Goal: Obtain resource: Download file/media

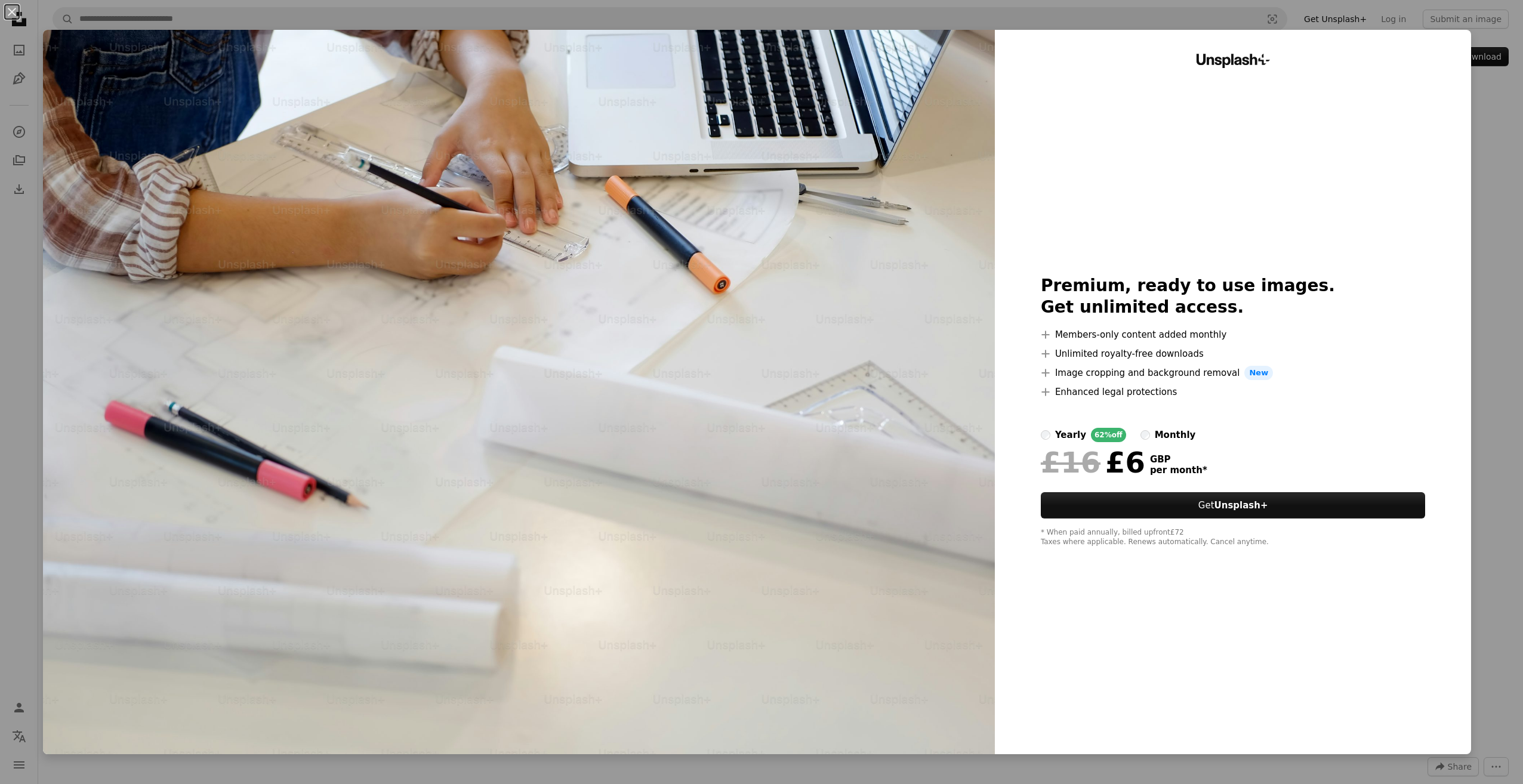
click at [1480, 183] on div "An X shape Unsplash+ Premium, ready to use images. Get unlimited access. A plus…" at bounding box center [761, 392] width 1523 height 784
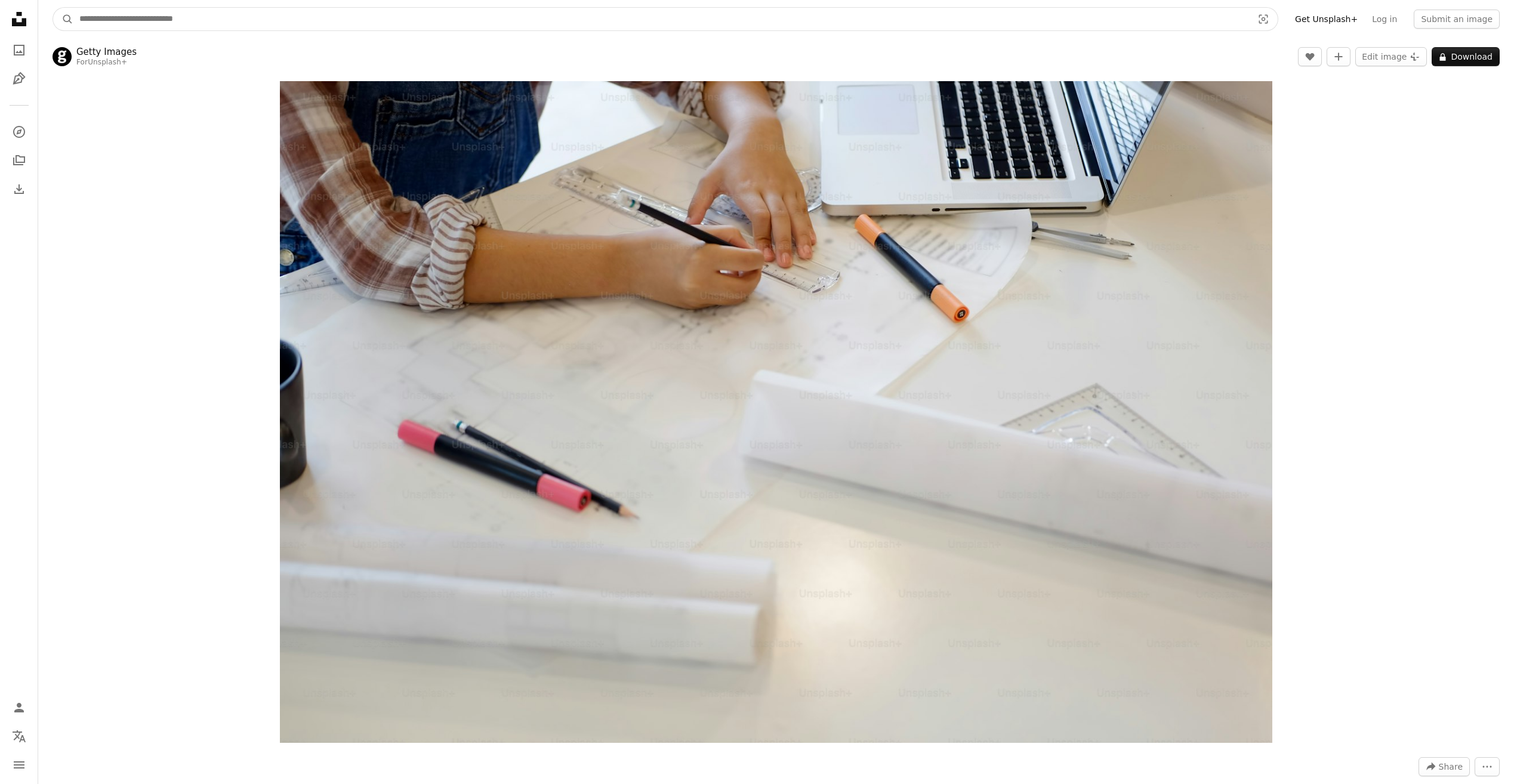
click at [126, 21] on input "Find visuals sitewide" at bounding box center [661, 19] width 1175 height 23
type input "*********"
click at [53, 8] on button "A magnifying glass" at bounding box center [63, 19] width 21 height 23
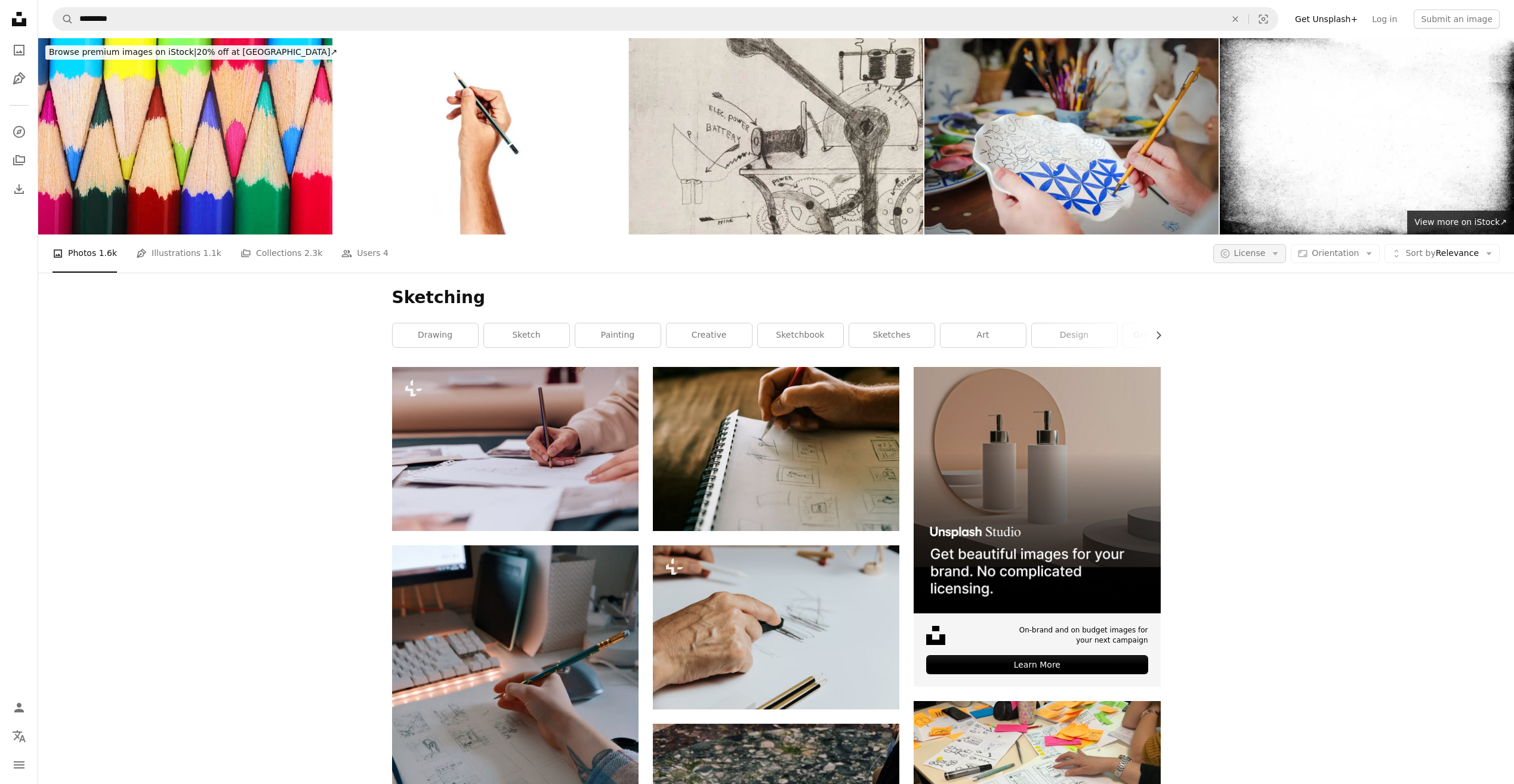
click at [1281, 251] on icon "Arrow down" at bounding box center [1275, 254] width 11 height 11
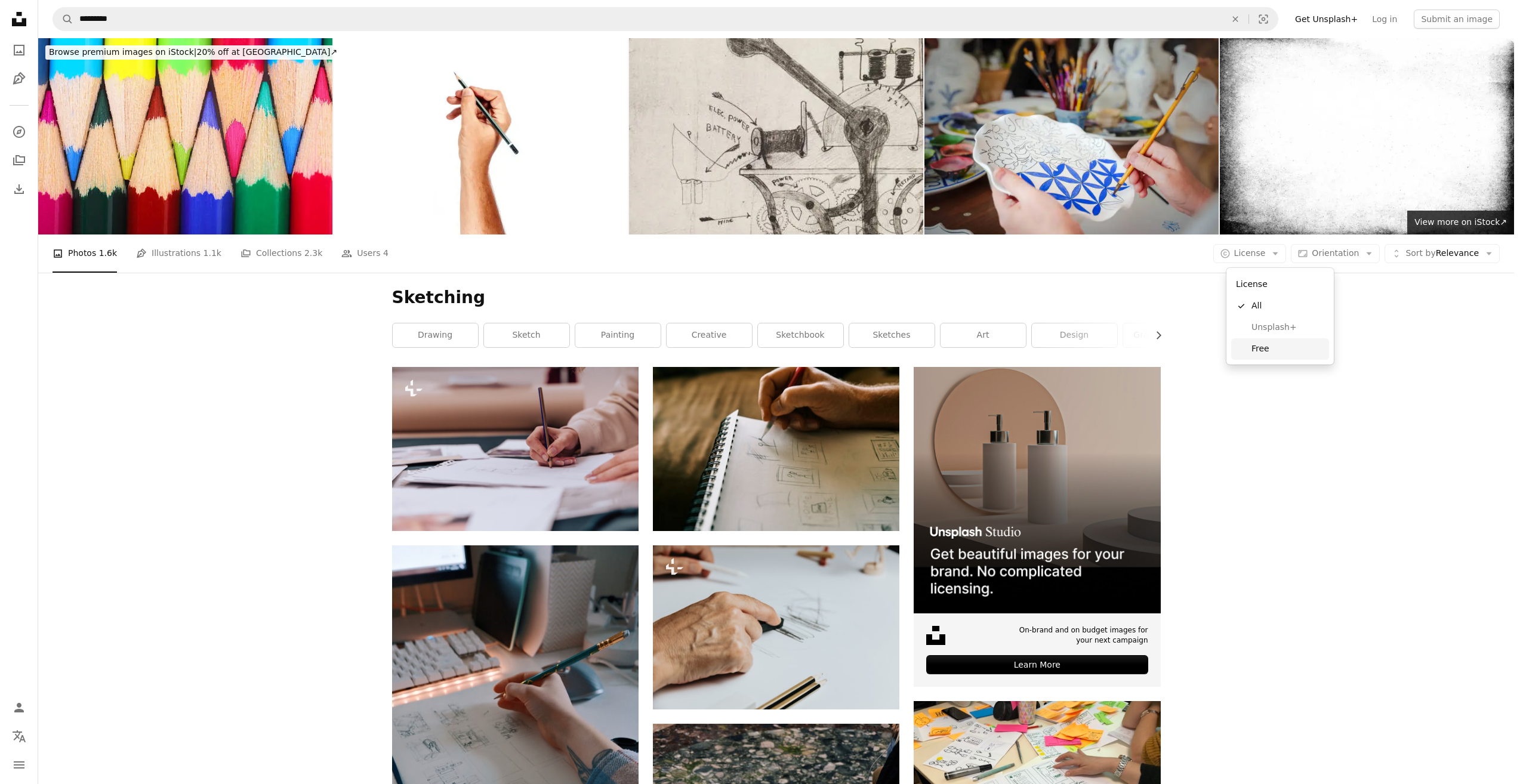
click at [1271, 347] on span "Free" at bounding box center [1287, 349] width 72 height 12
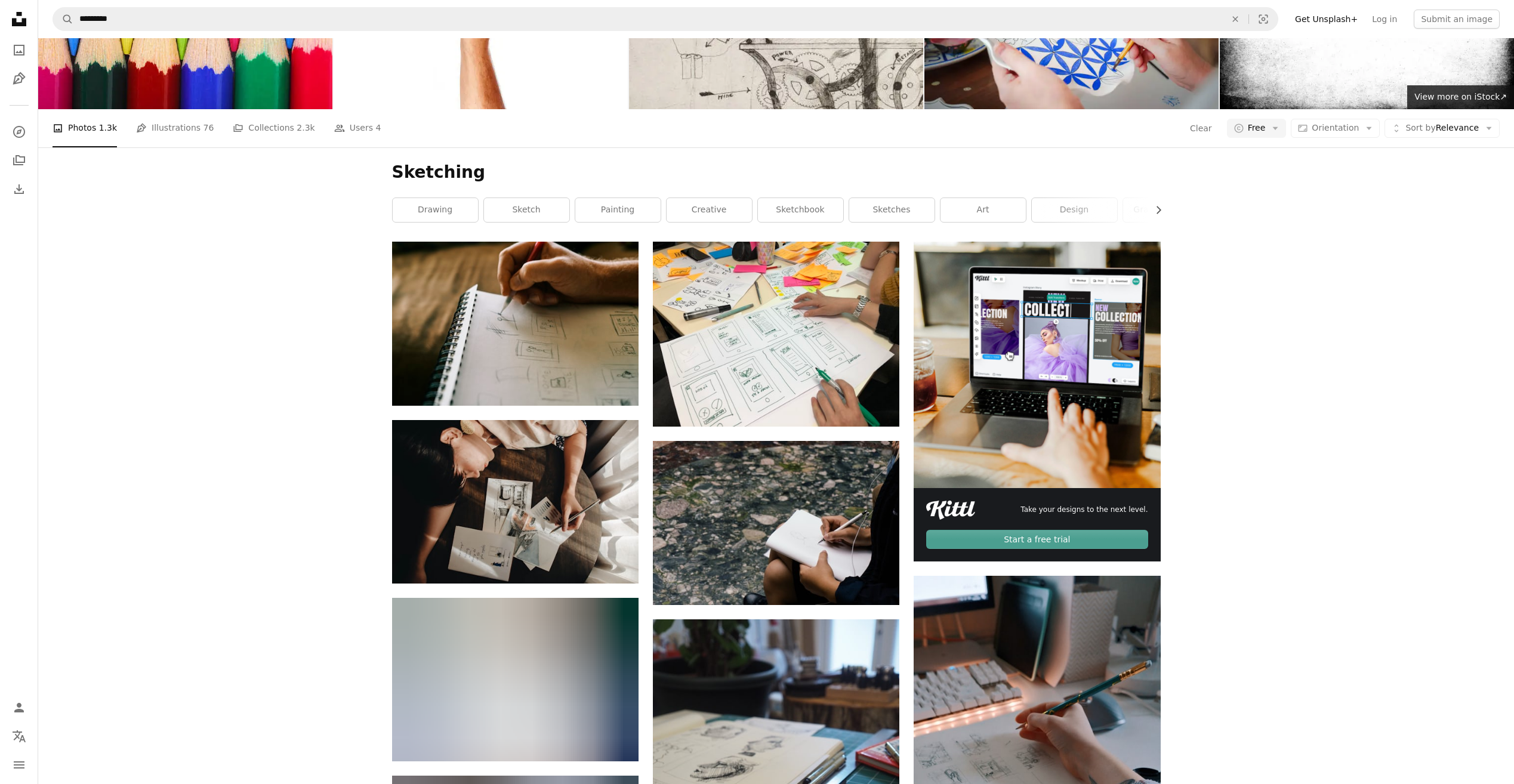
scroll to position [298, 0]
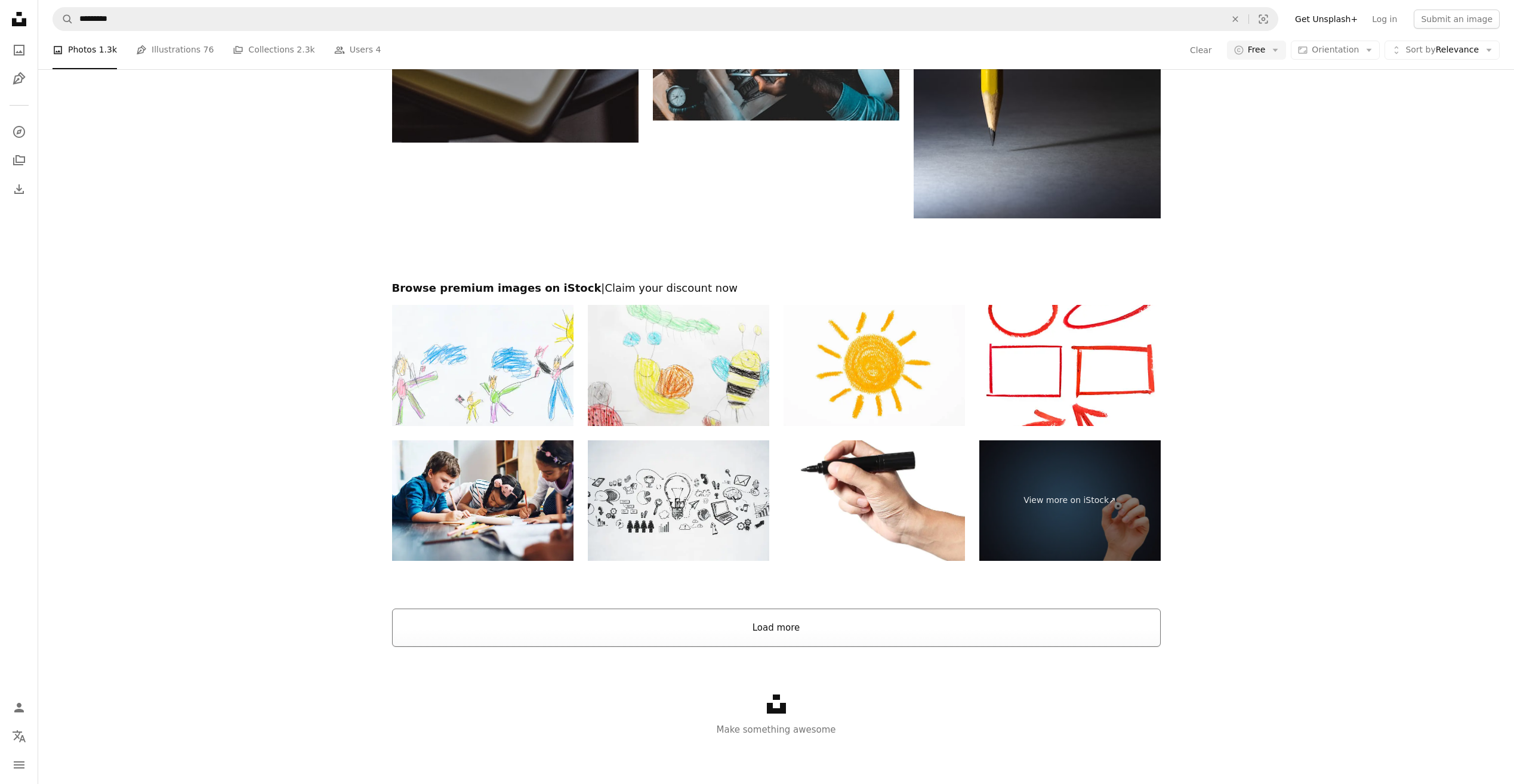
click at [753, 625] on button "Load more" at bounding box center [776, 628] width 769 height 38
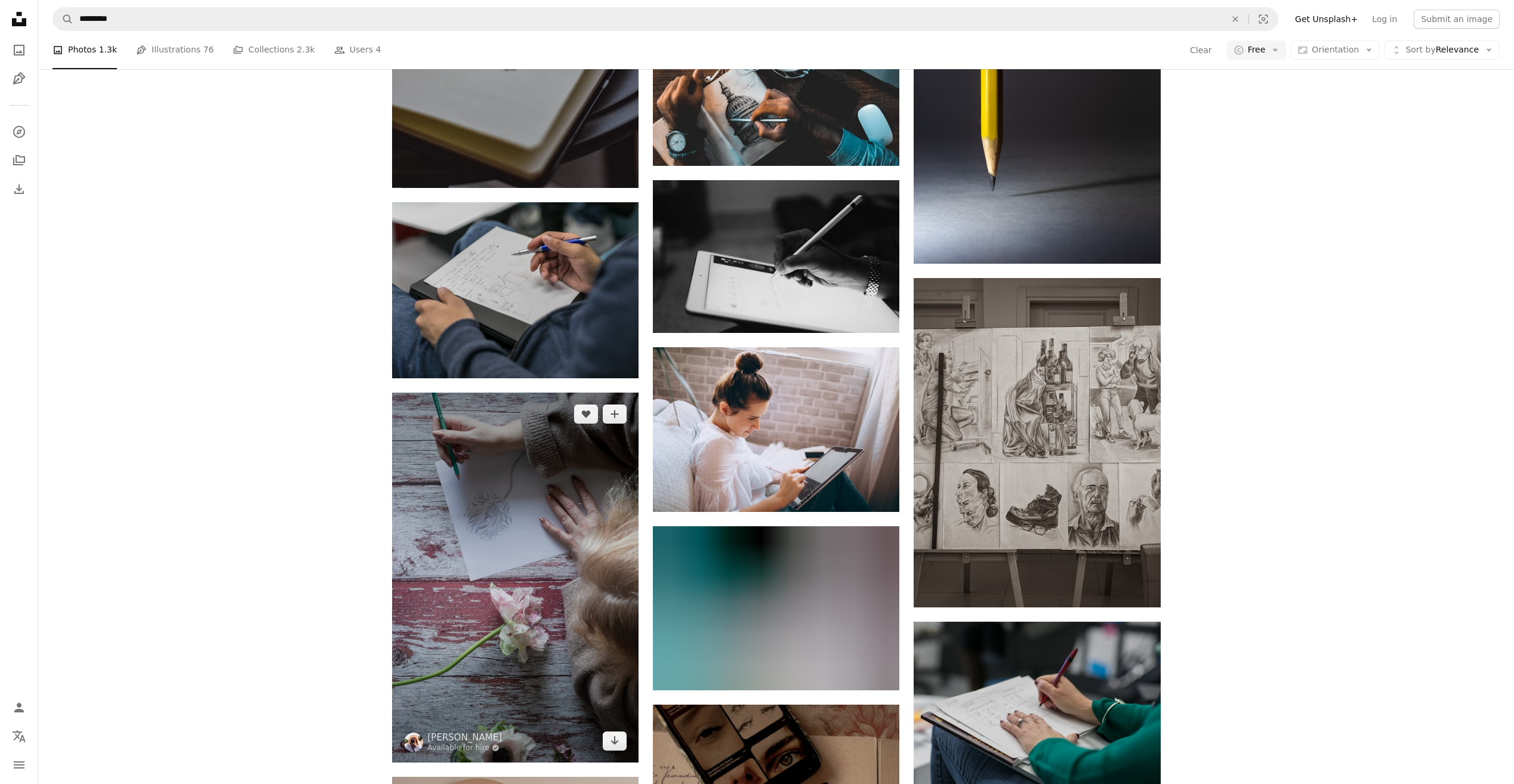
scroll to position [1864, 0]
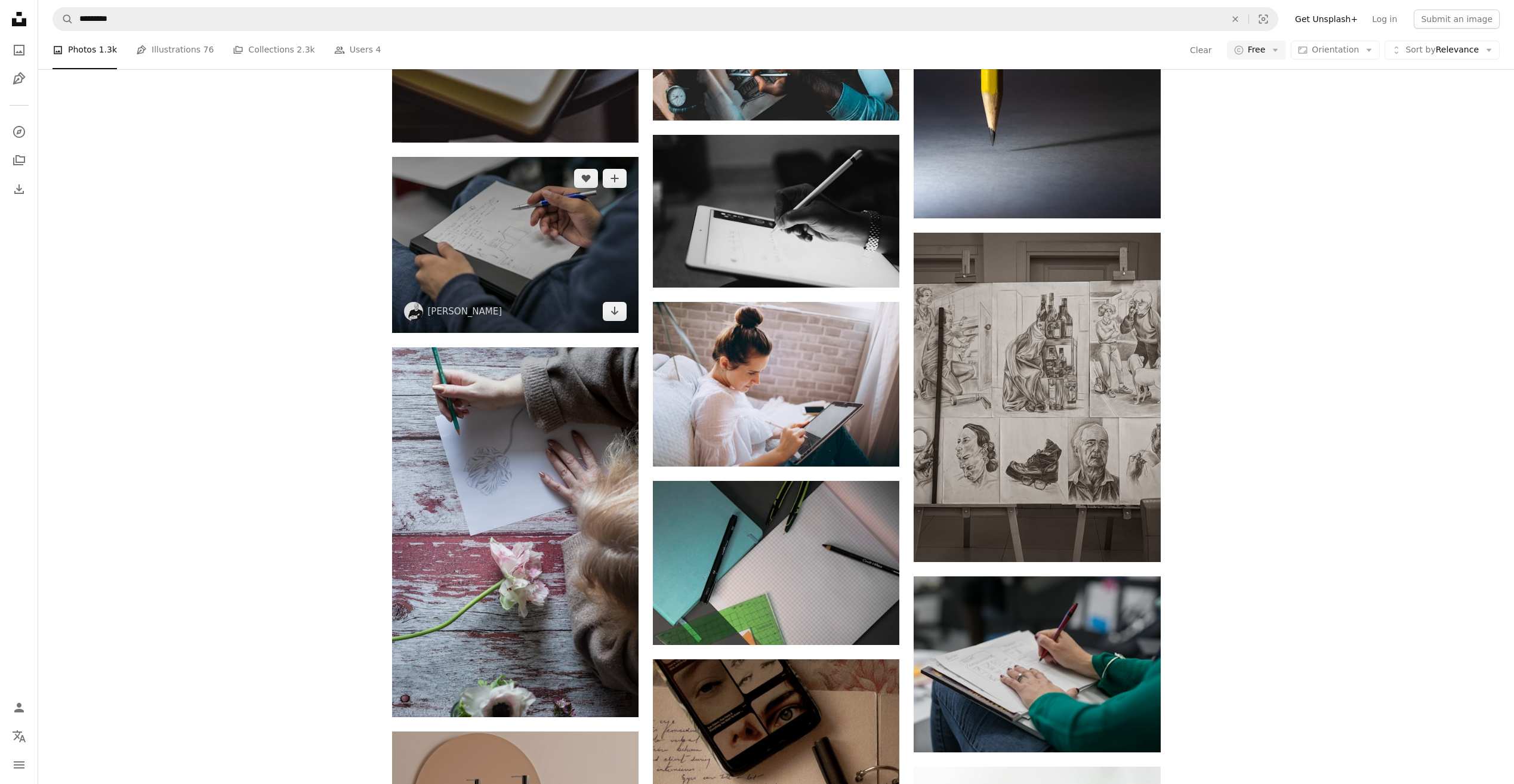
click at [603, 240] on img at bounding box center [515, 245] width 246 height 176
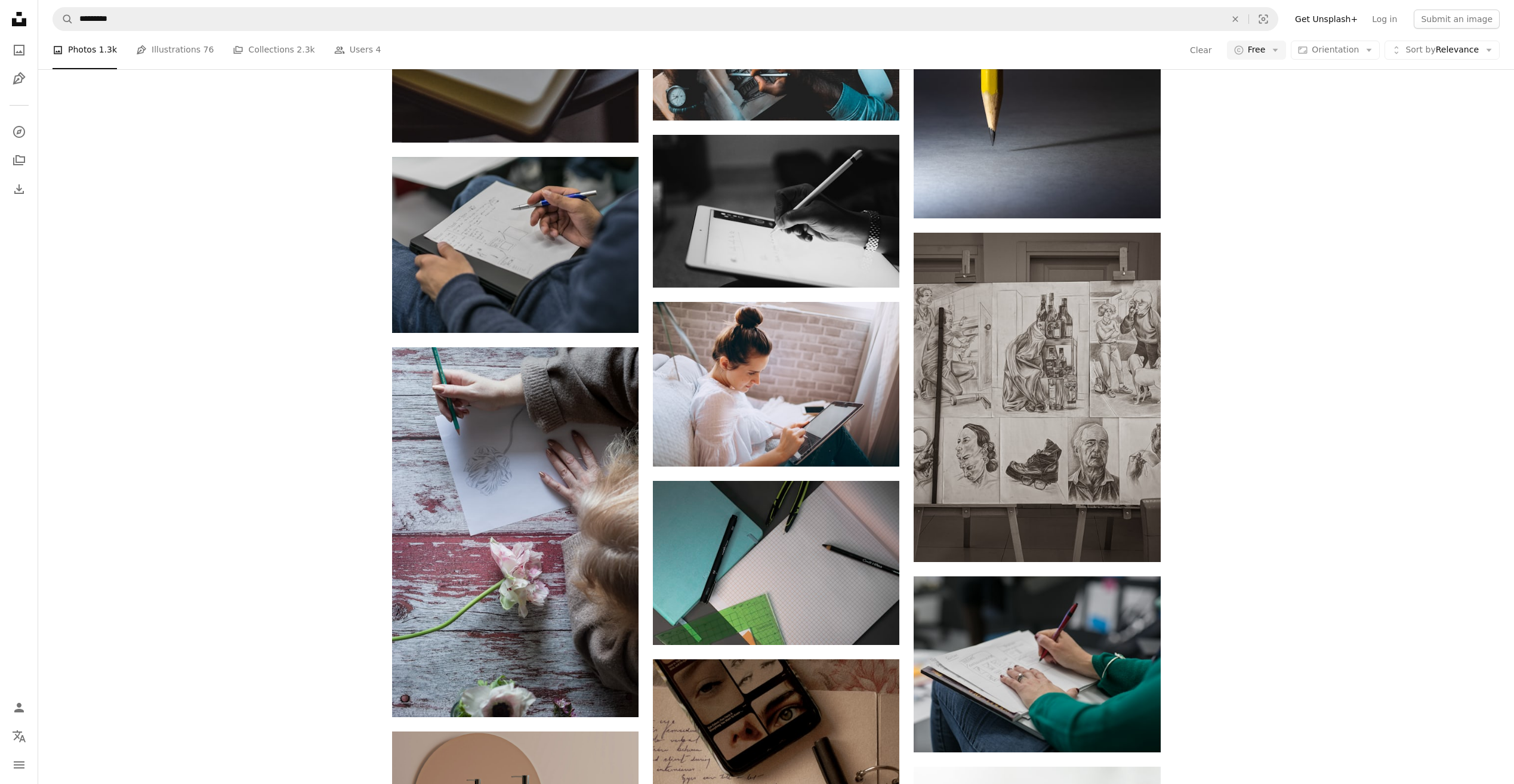
scroll to position [2103, 0]
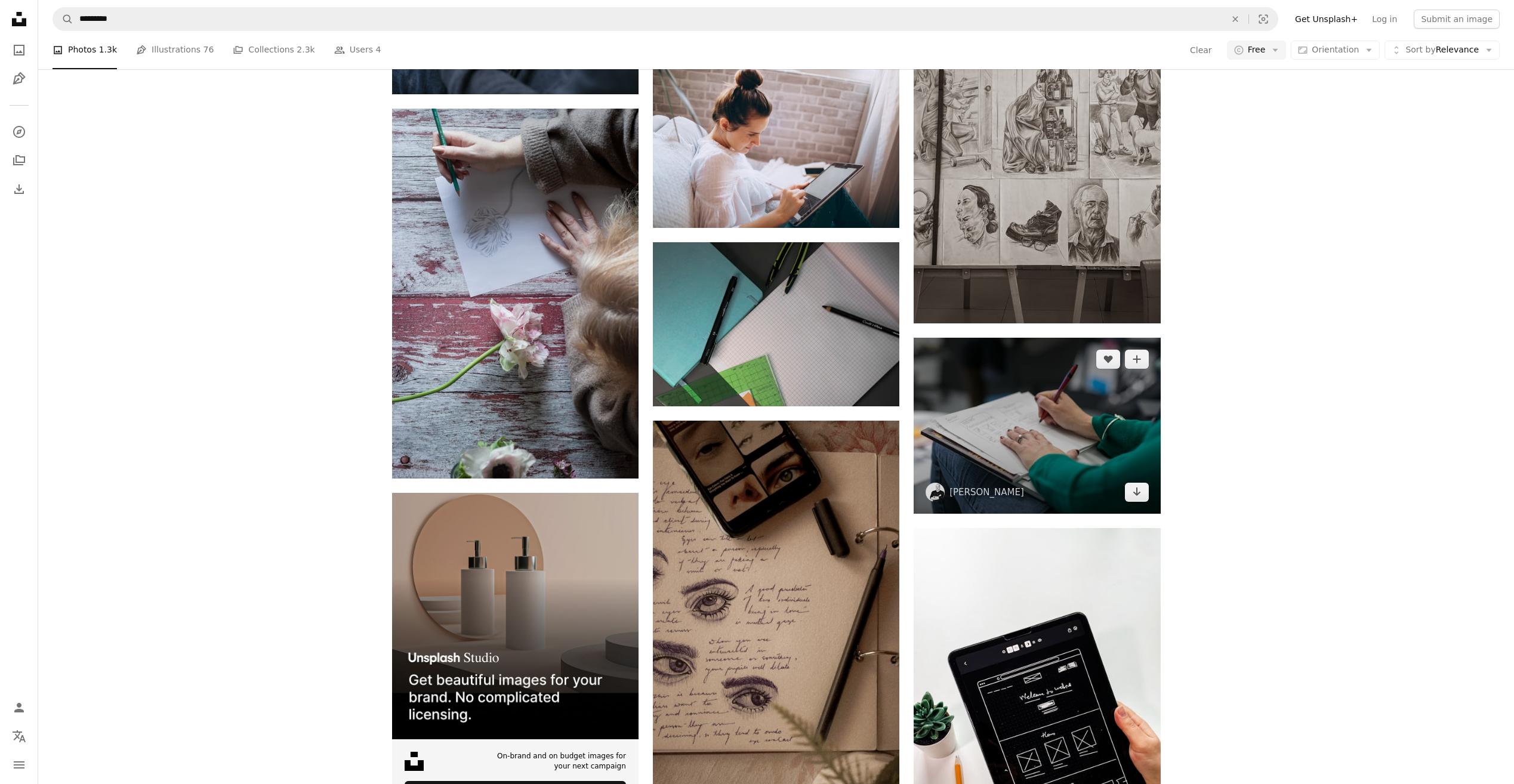
click at [1038, 417] on img at bounding box center [1037, 426] width 246 height 176
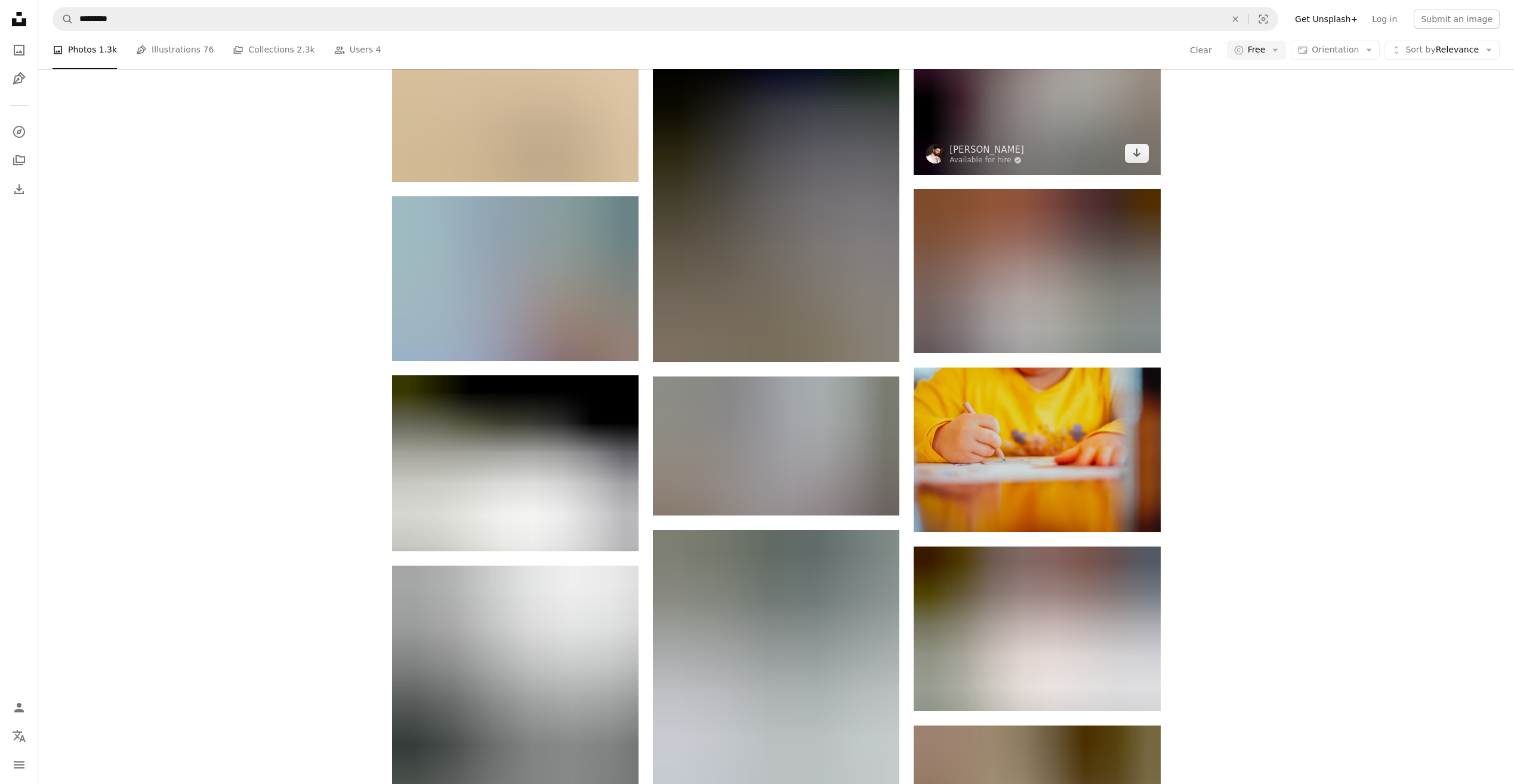
scroll to position [3118, 0]
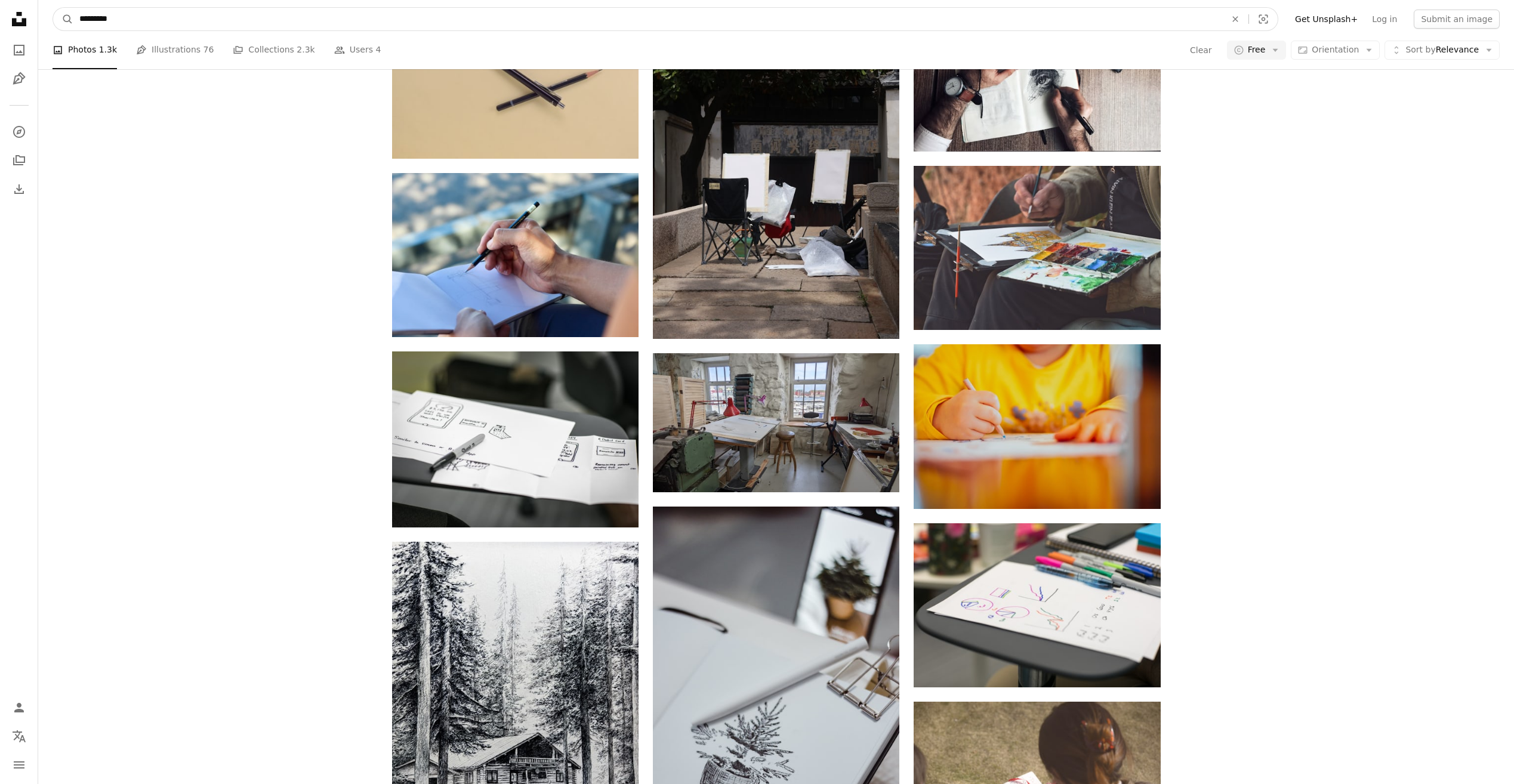
drag, startPoint x: 133, startPoint y: 27, endPoint x: 45, endPoint y: 20, distance: 88.3
click at [45, 20] on nav "A magnifying glass ********* An X shape Visual search Filters Get Unsplash+ Log…" at bounding box center [776, 19] width 1476 height 38
type input "*******"
click button "A magnifying glass" at bounding box center [63, 19] width 21 height 23
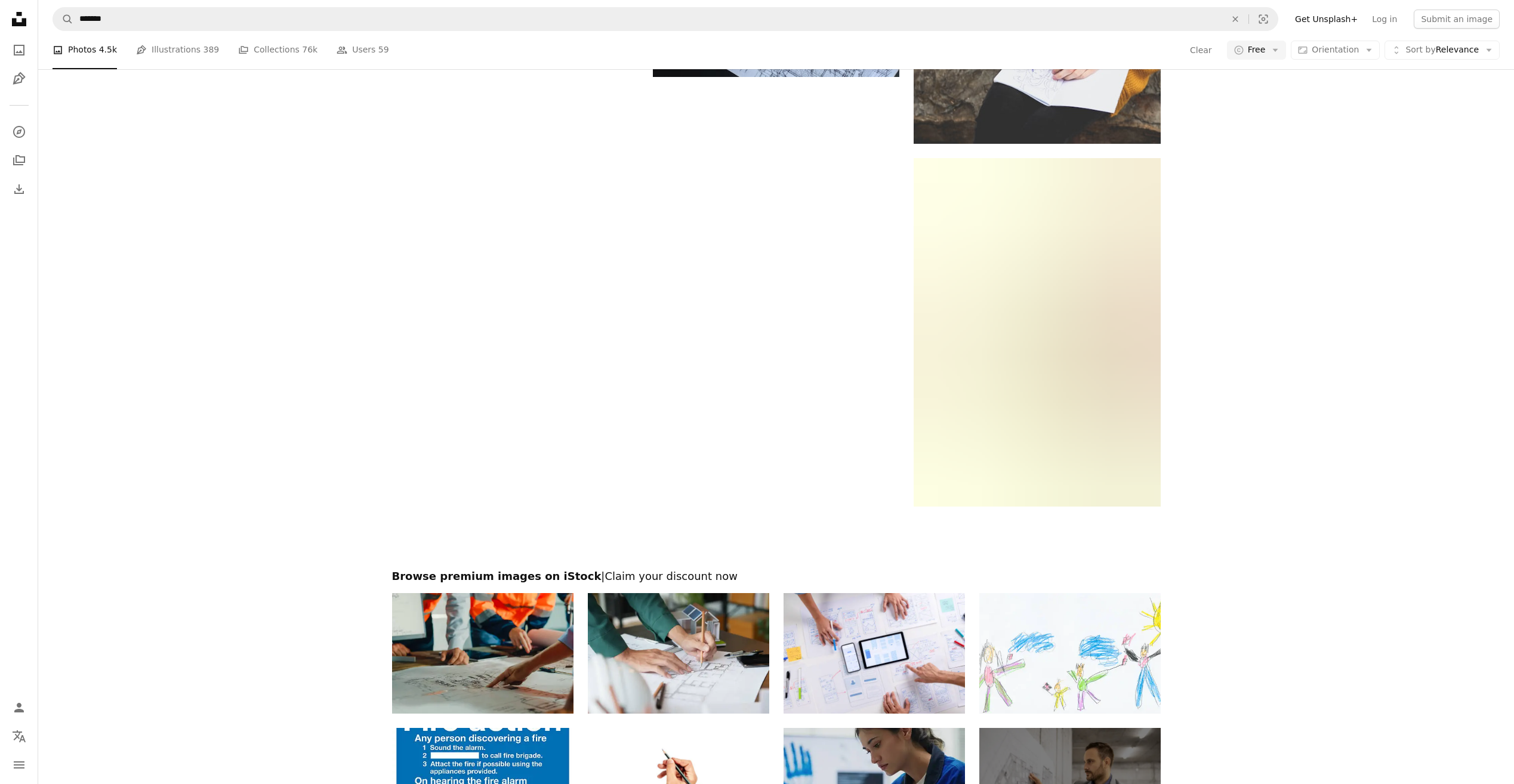
scroll to position [2328, 0]
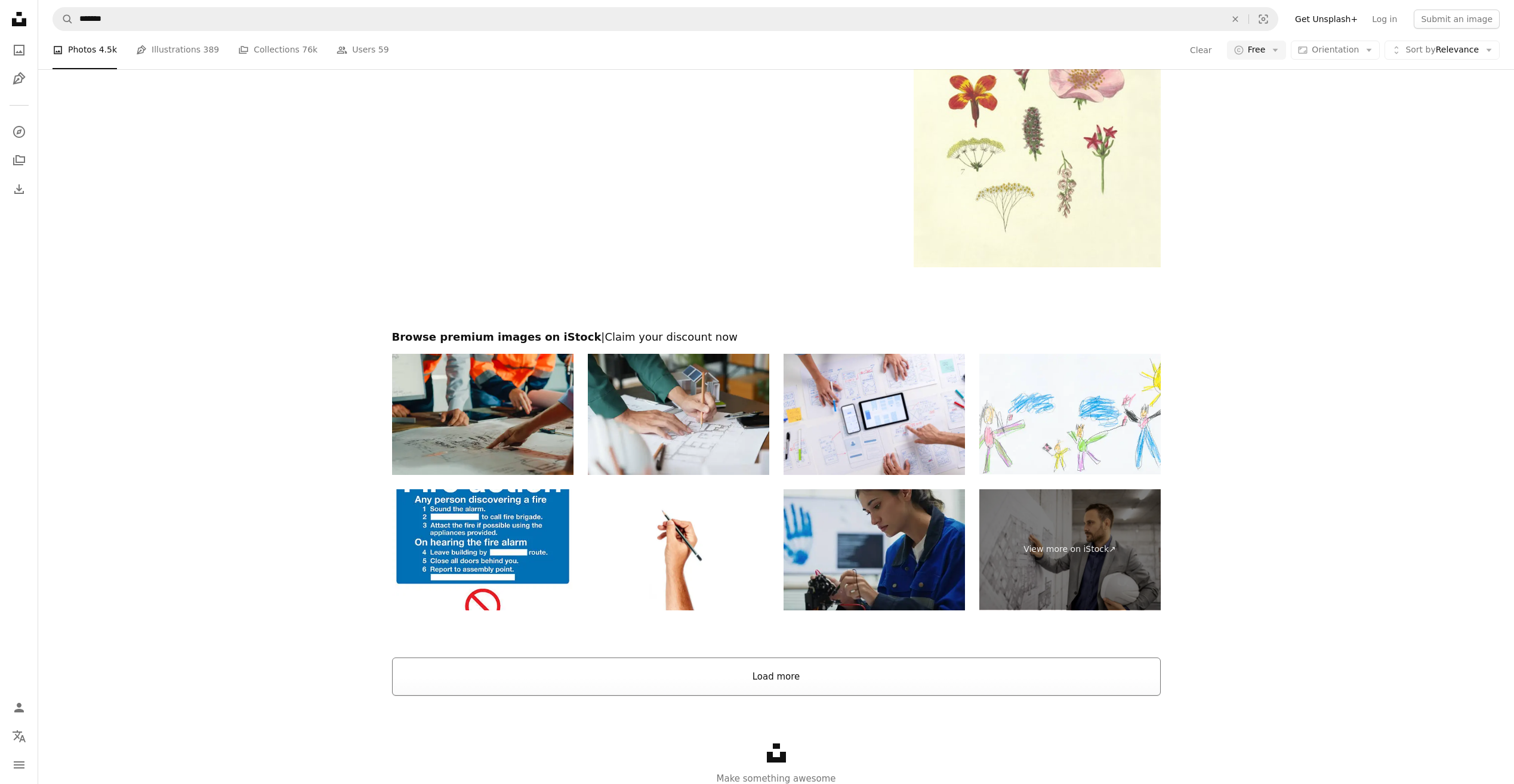
click at [834, 660] on button "Load more" at bounding box center [776, 676] width 769 height 38
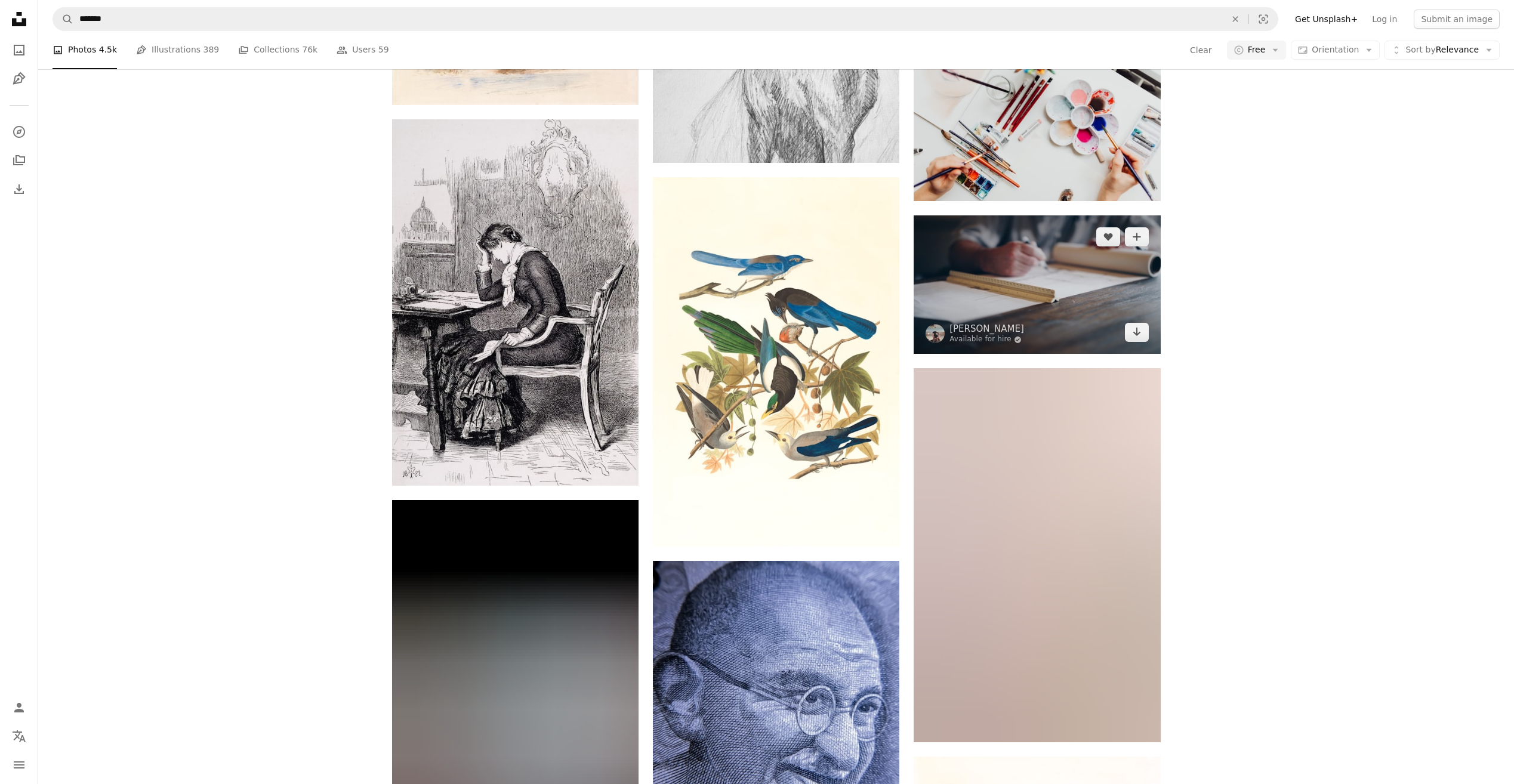
scroll to position [3461, 0]
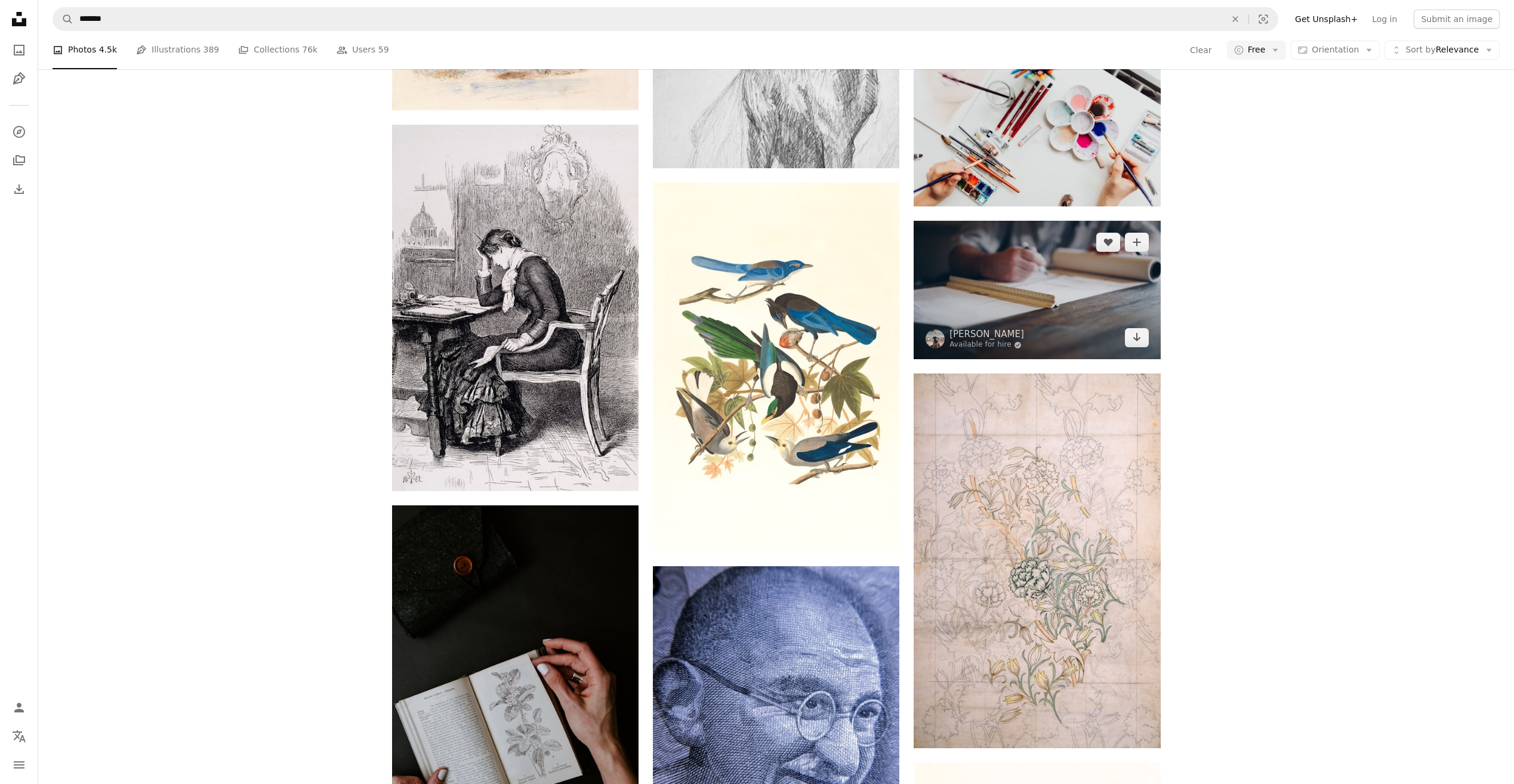
click at [1046, 288] on img at bounding box center [1037, 291] width 246 height 139
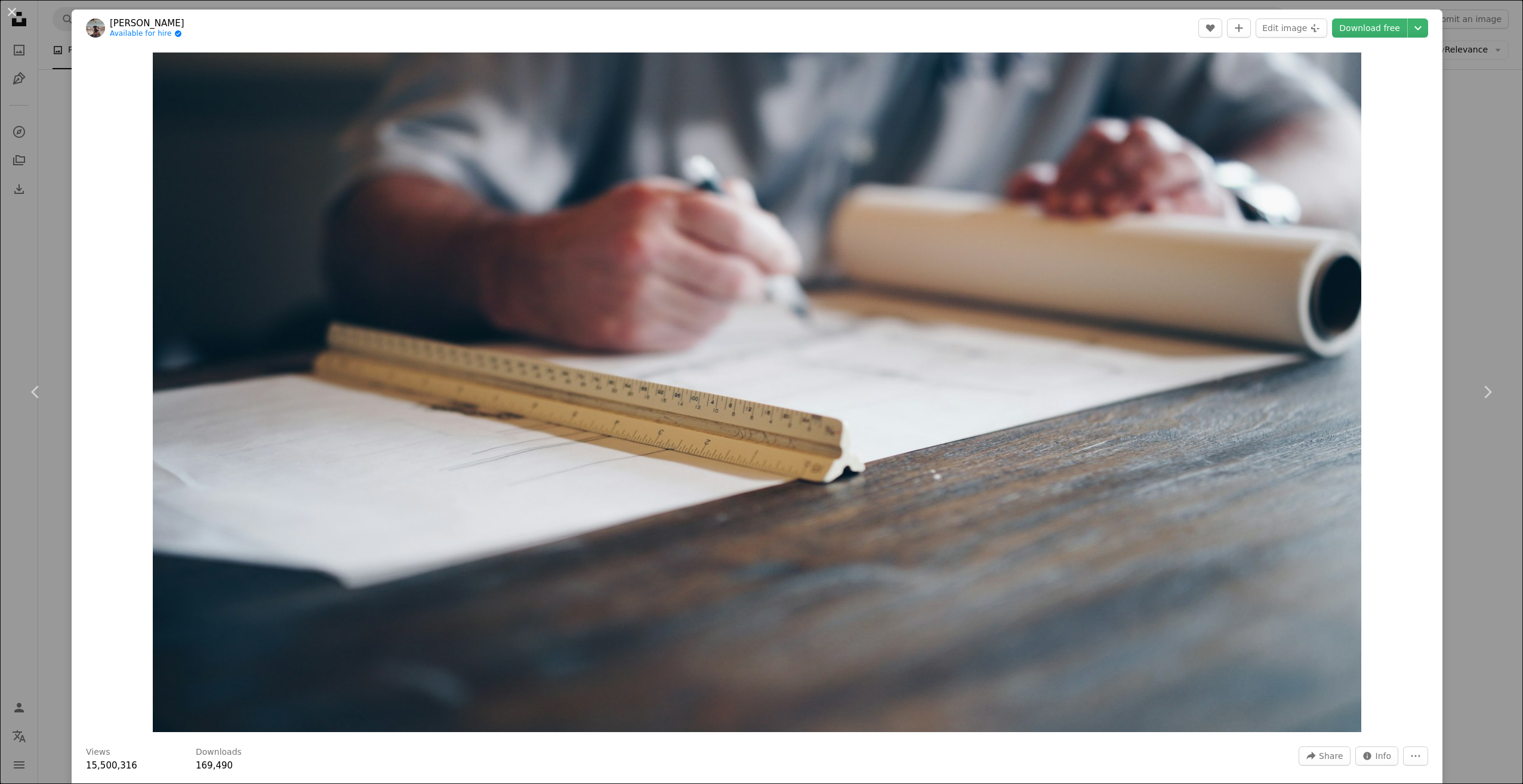
click at [1463, 294] on div "An X shape Chevron left Chevron right [PERSON_NAME] Available for hire A checkm…" at bounding box center [761, 392] width 1523 height 784
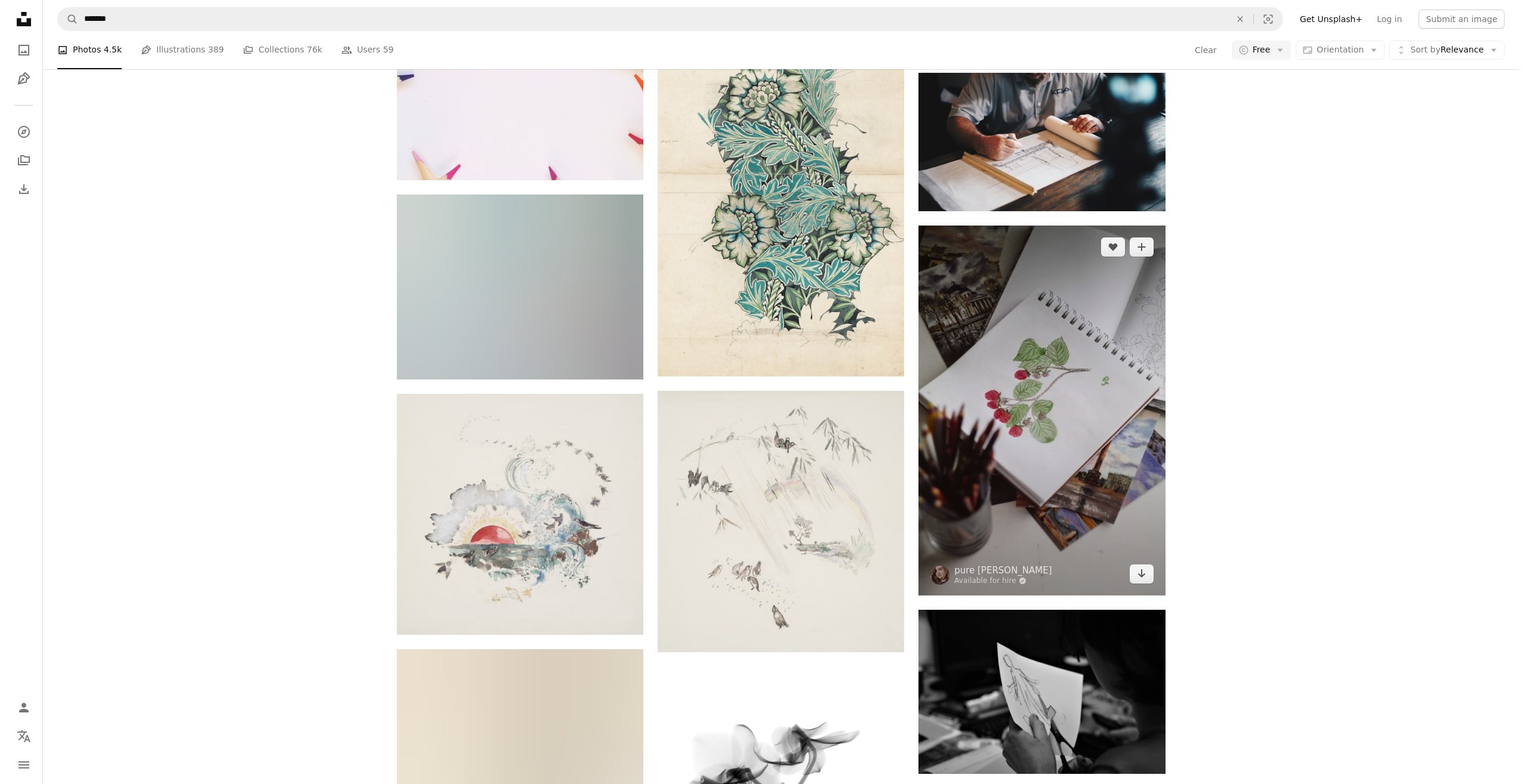
scroll to position [6505, 0]
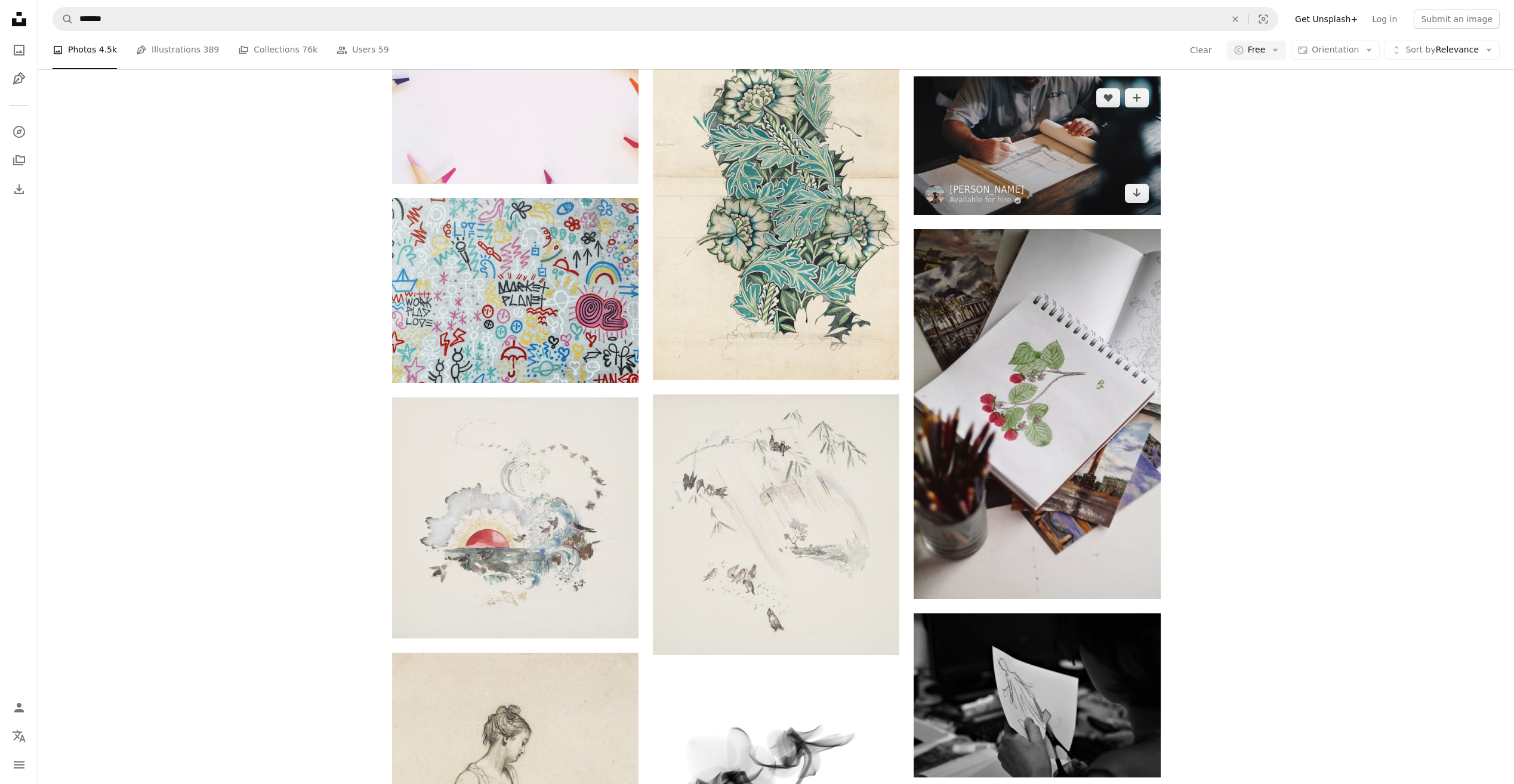
click at [1011, 155] on img at bounding box center [1037, 146] width 246 height 139
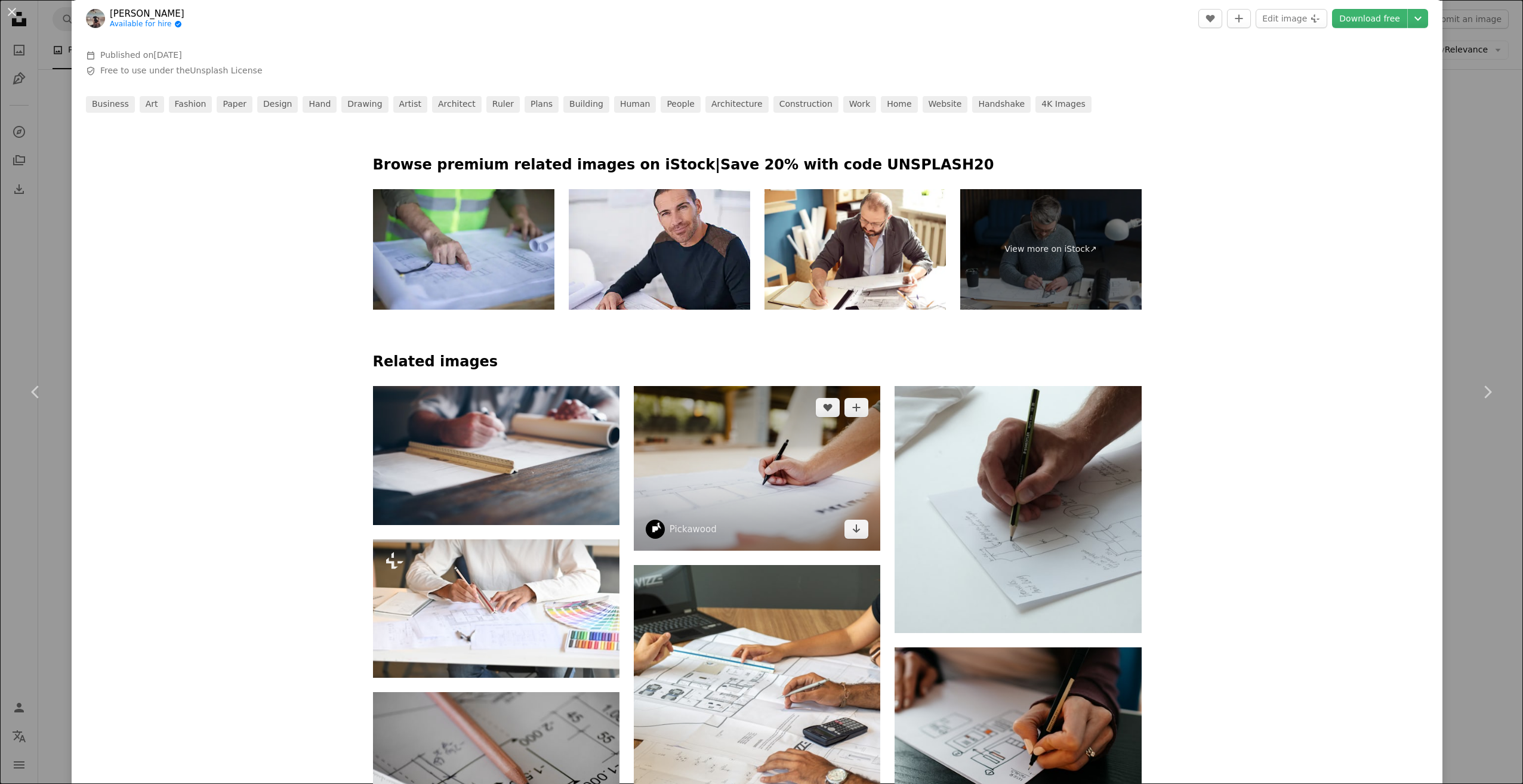
scroll to position [895, 0]
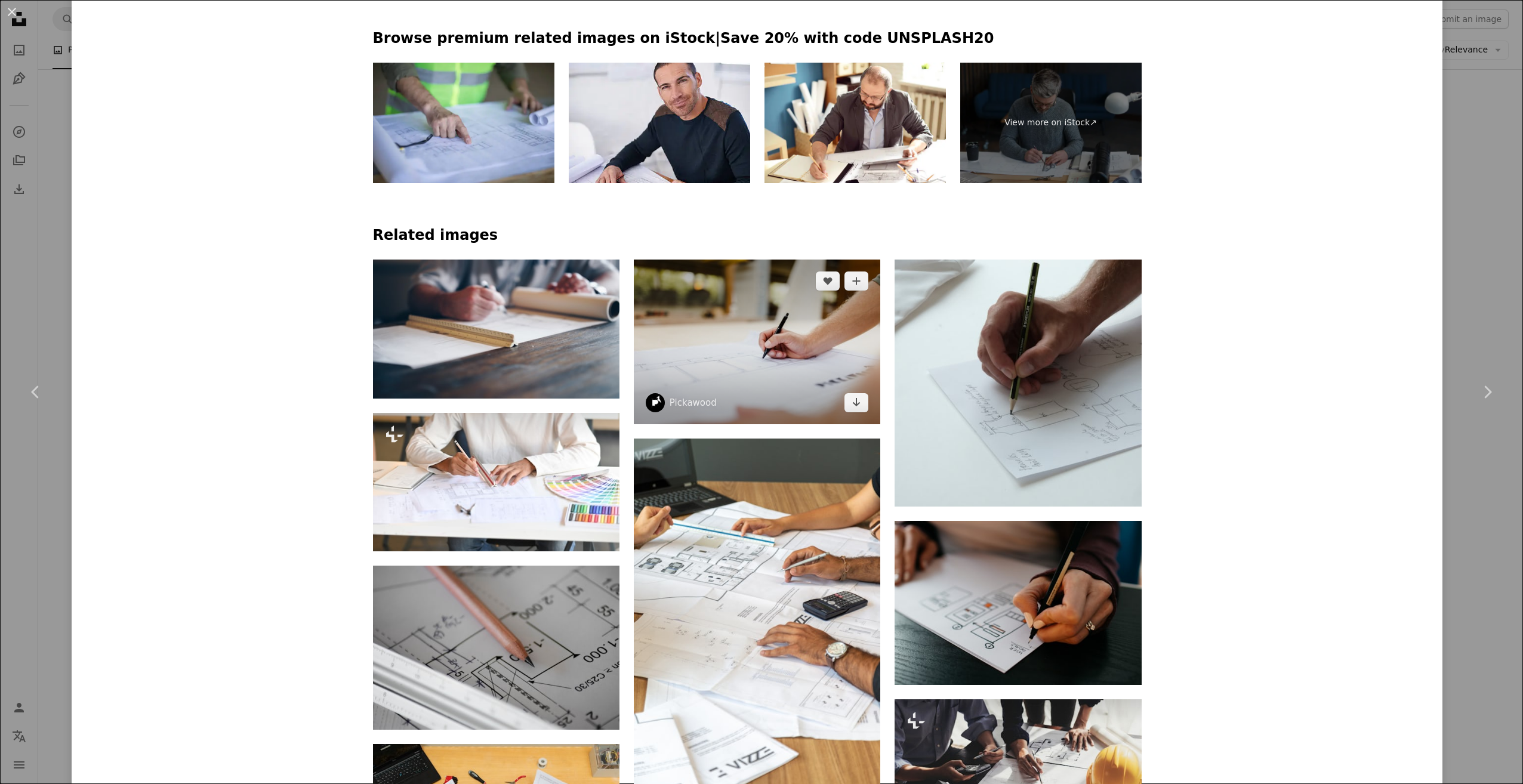
click at [794, 359] on img at bounding box center [757, 341] width 246 height 164
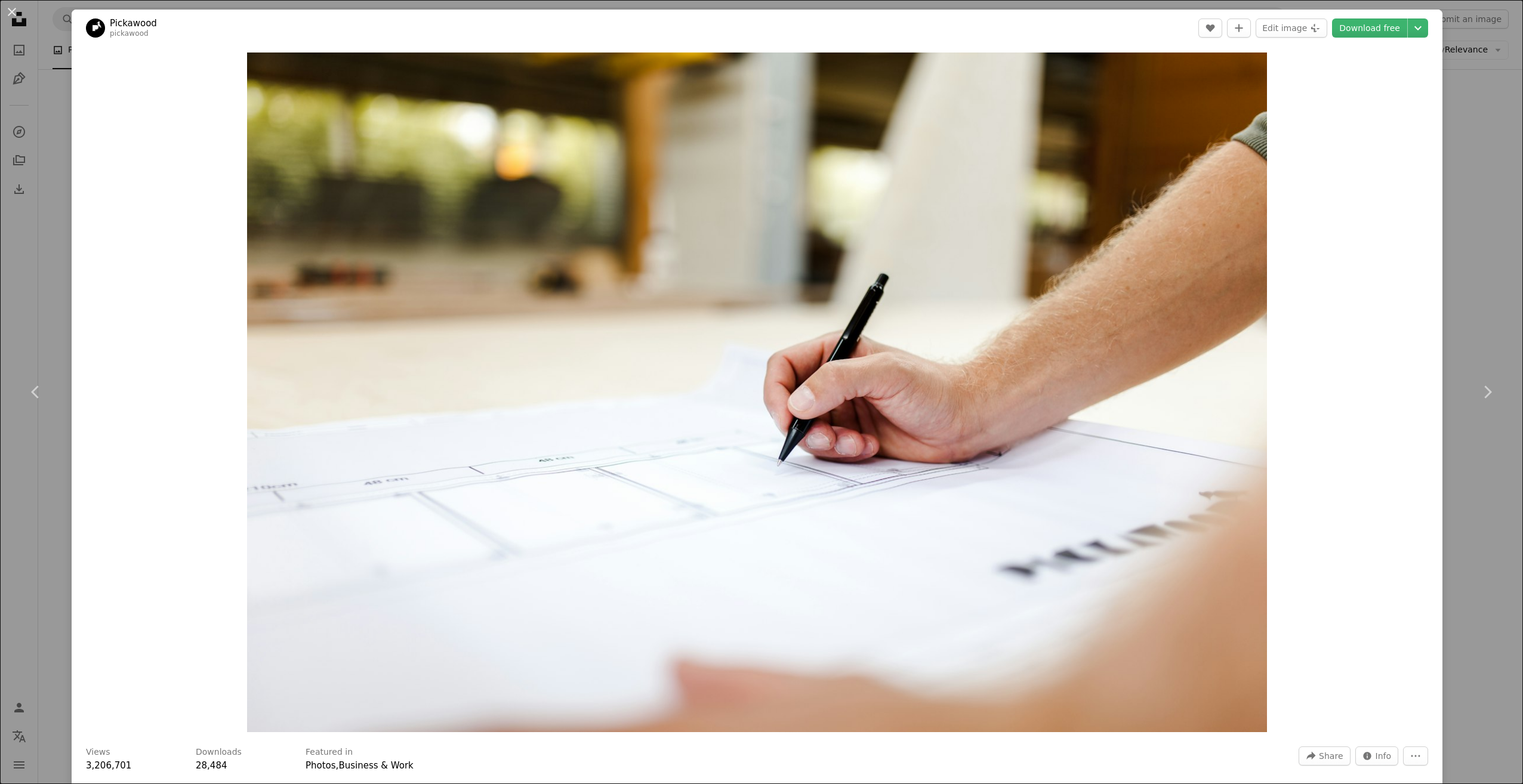
click at [1450, 165] on div "An X shape Chevron left Chevron right Pickawood pickawood A heart A plus sign E…" at bounding box center [761, 392] width 1523 height 784
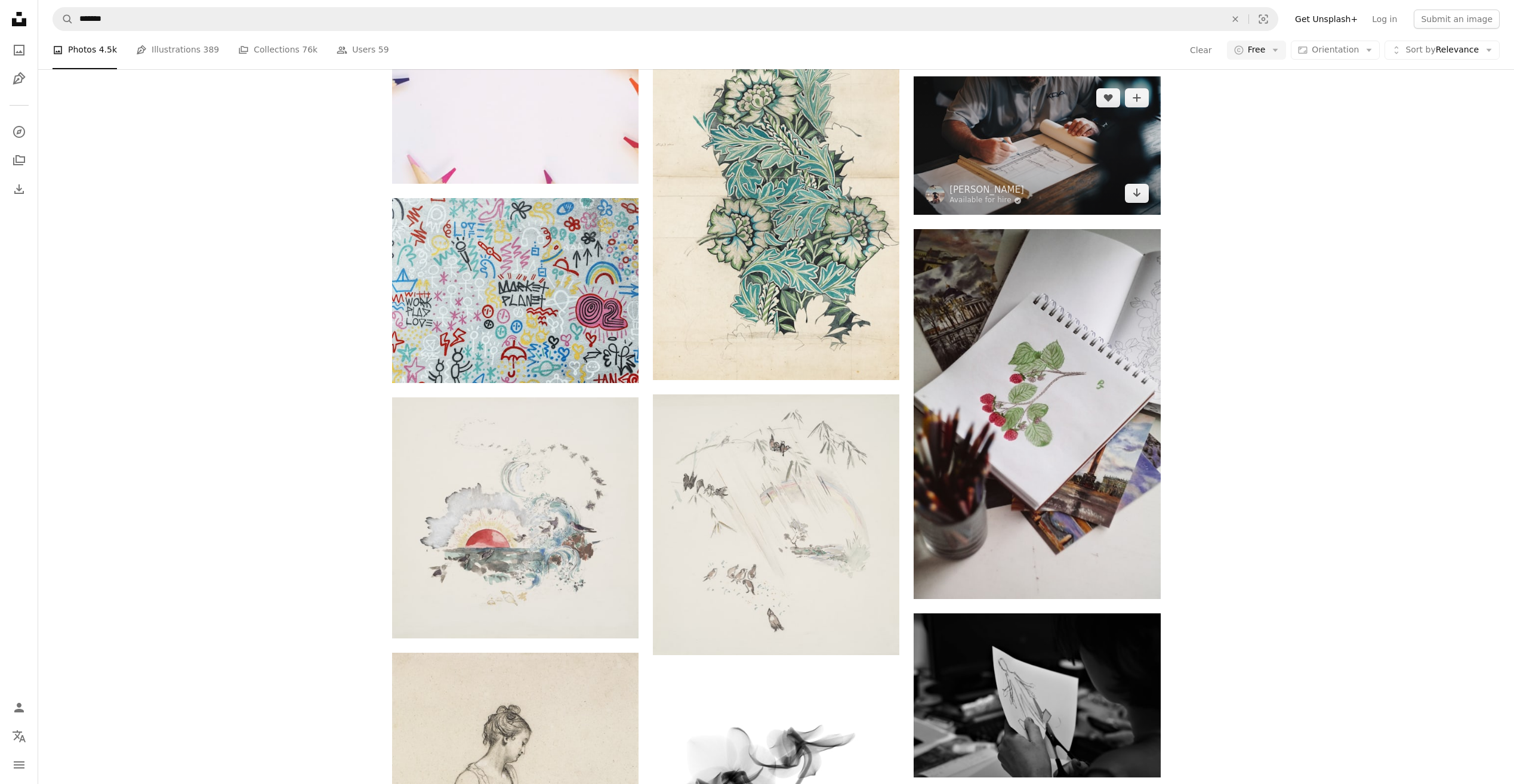
click at [1022, 162] on img at bounding box center [1037, 146] width 246 height 139
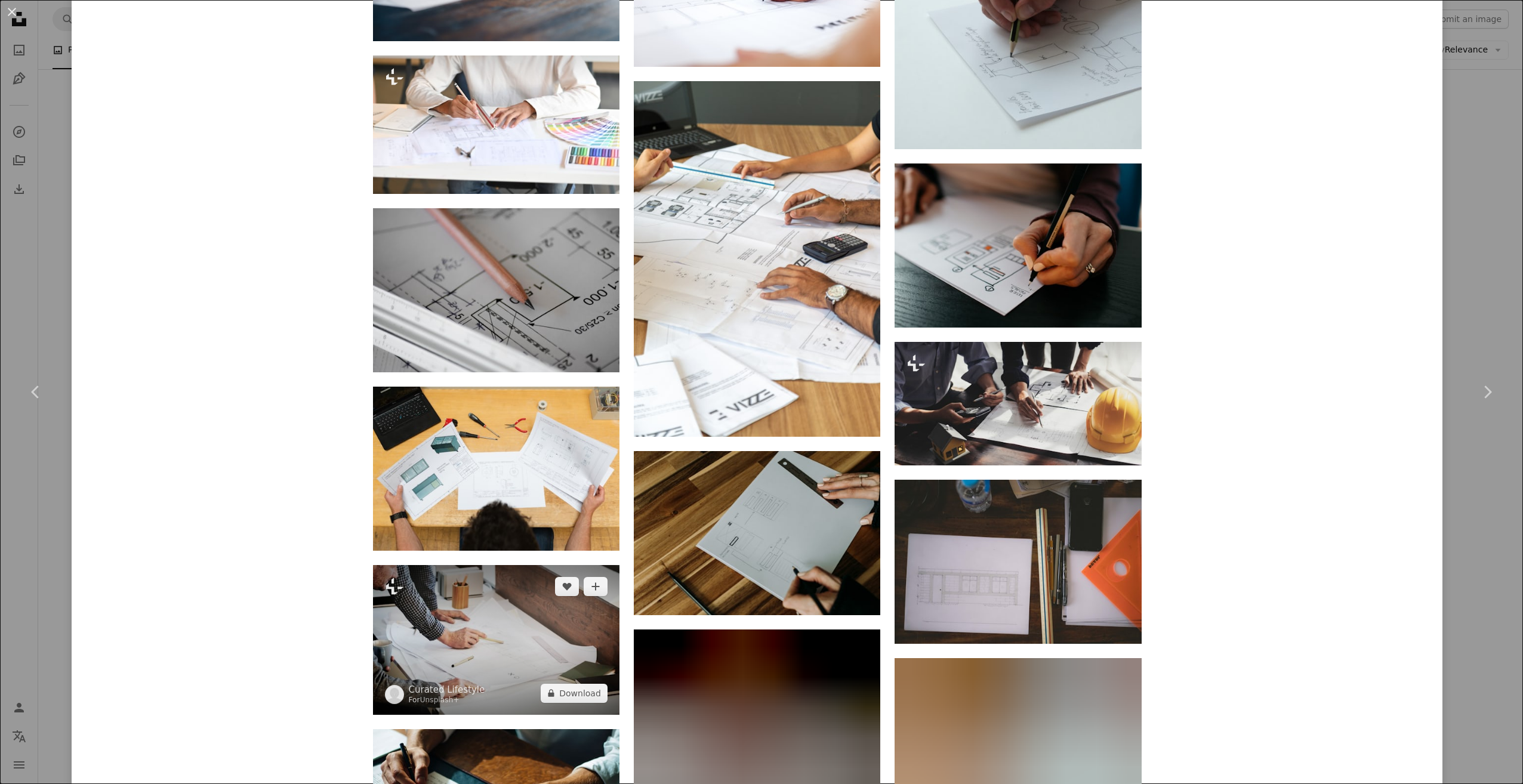
scroll to position [1313, 0]
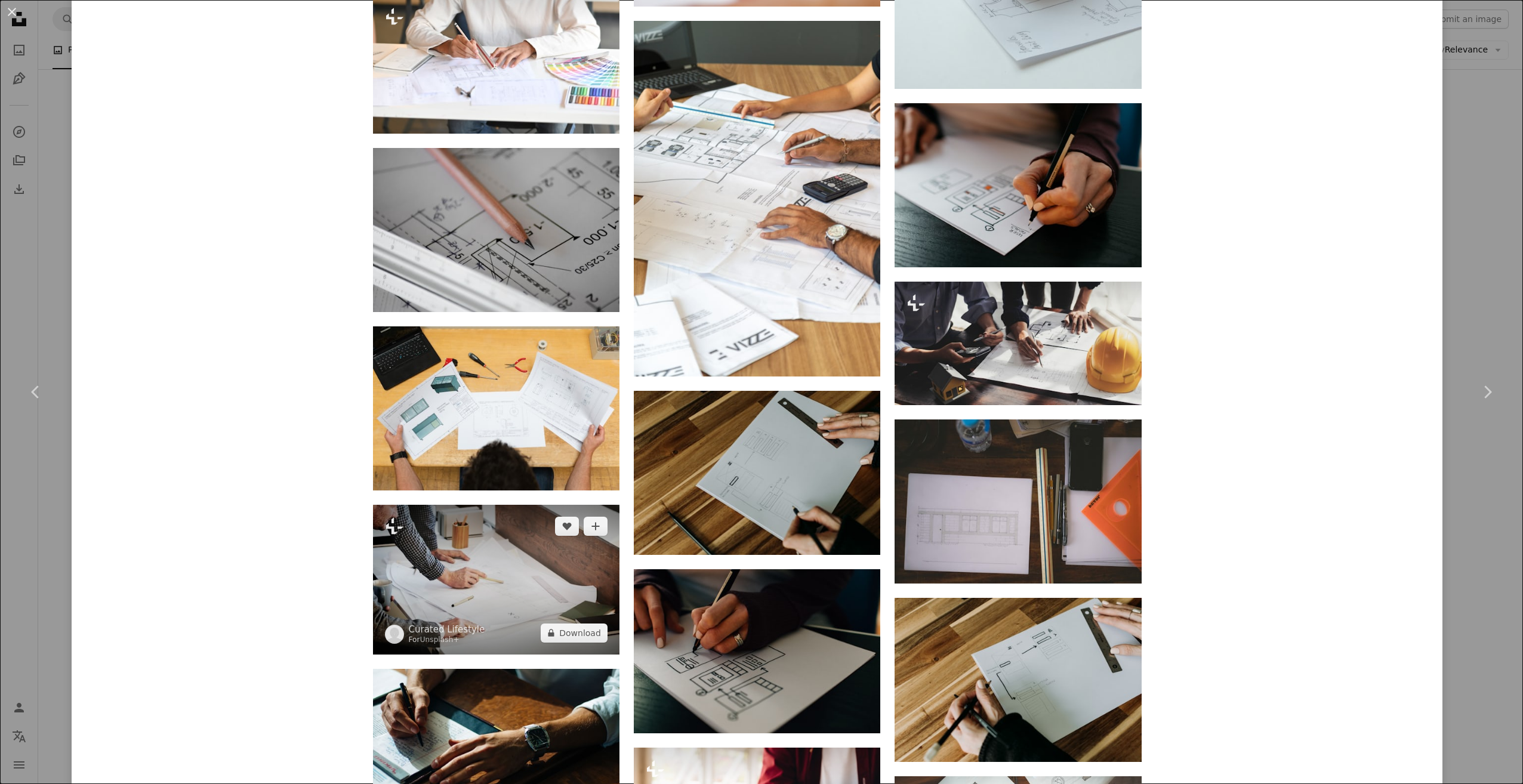
click at [468, 577] on img at bounding box center [496, 580] width 246 height 149
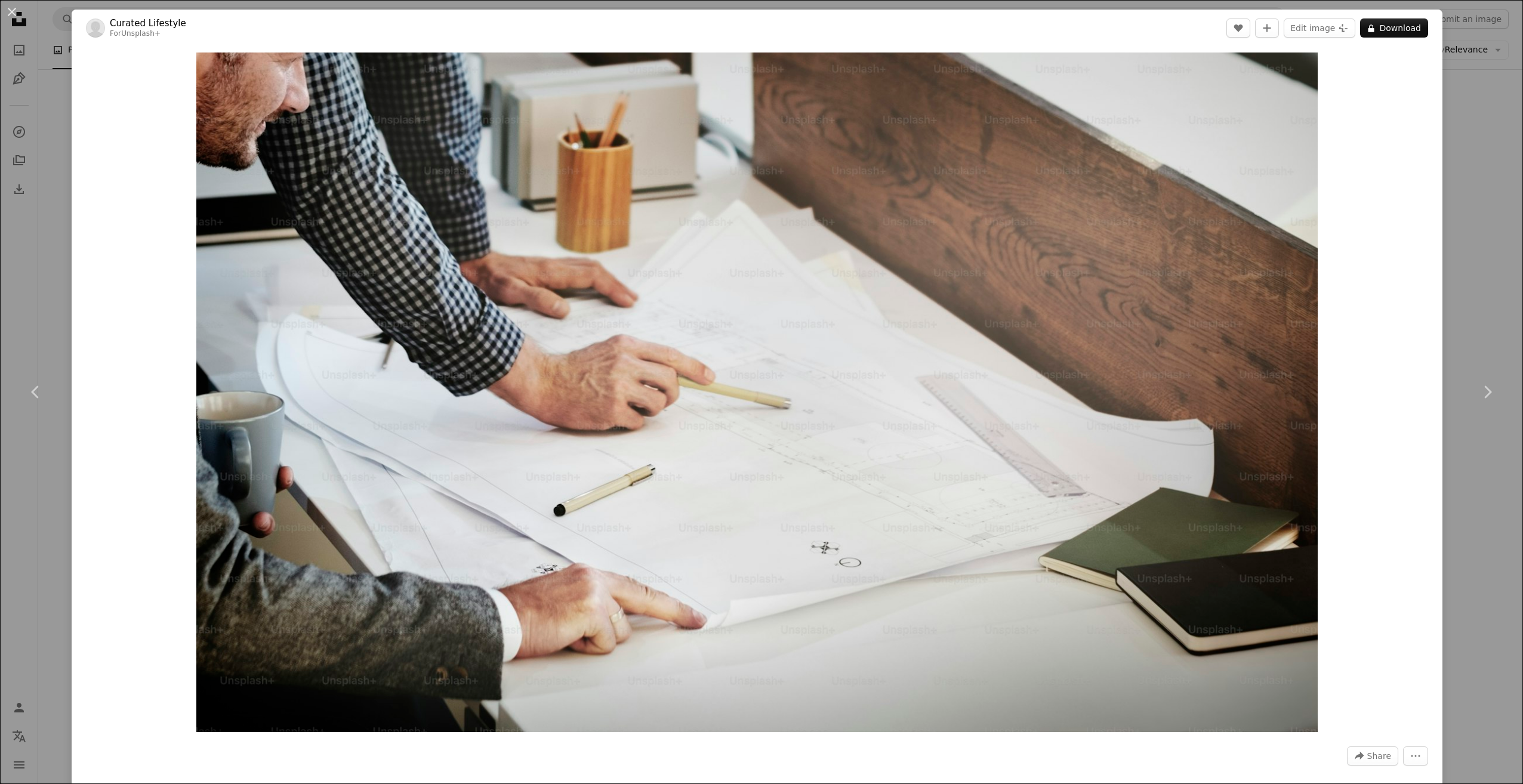
drag, startPoint x: 934, startPoint y: 368, endPoint x: 1382, endPoint y: 156, distance: 495.6
click at [1382, 156] on div "Zoom in" at bounding box center [757, 392] width 1370 height 692
click at [1469, 196] on div "An X shape Chevron left Chevron right Curated Lifestyle For Unsplash+ A heart A…" at bounding box center [761, 392] width 1523 height 784
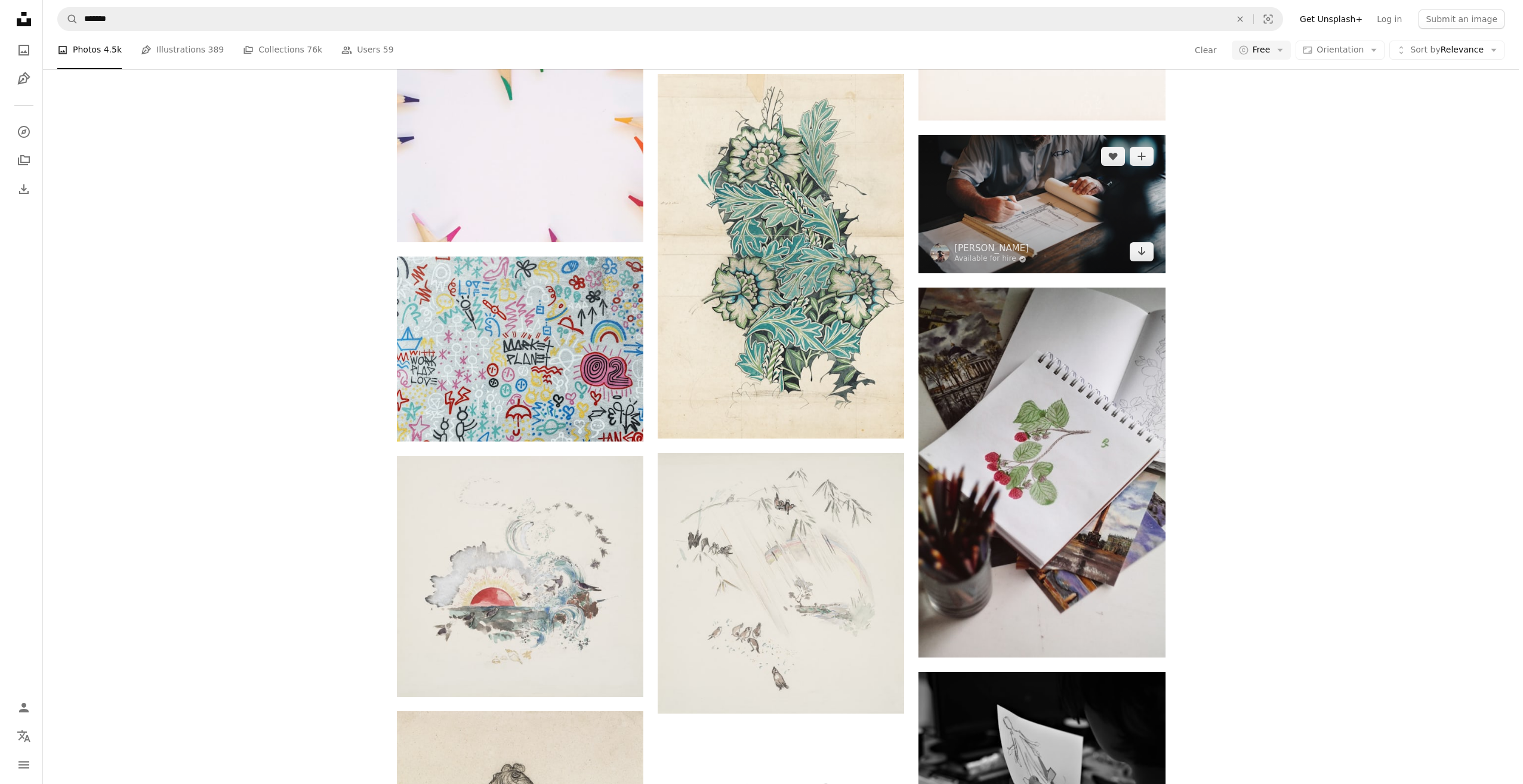
scroll to position [6445, 0]
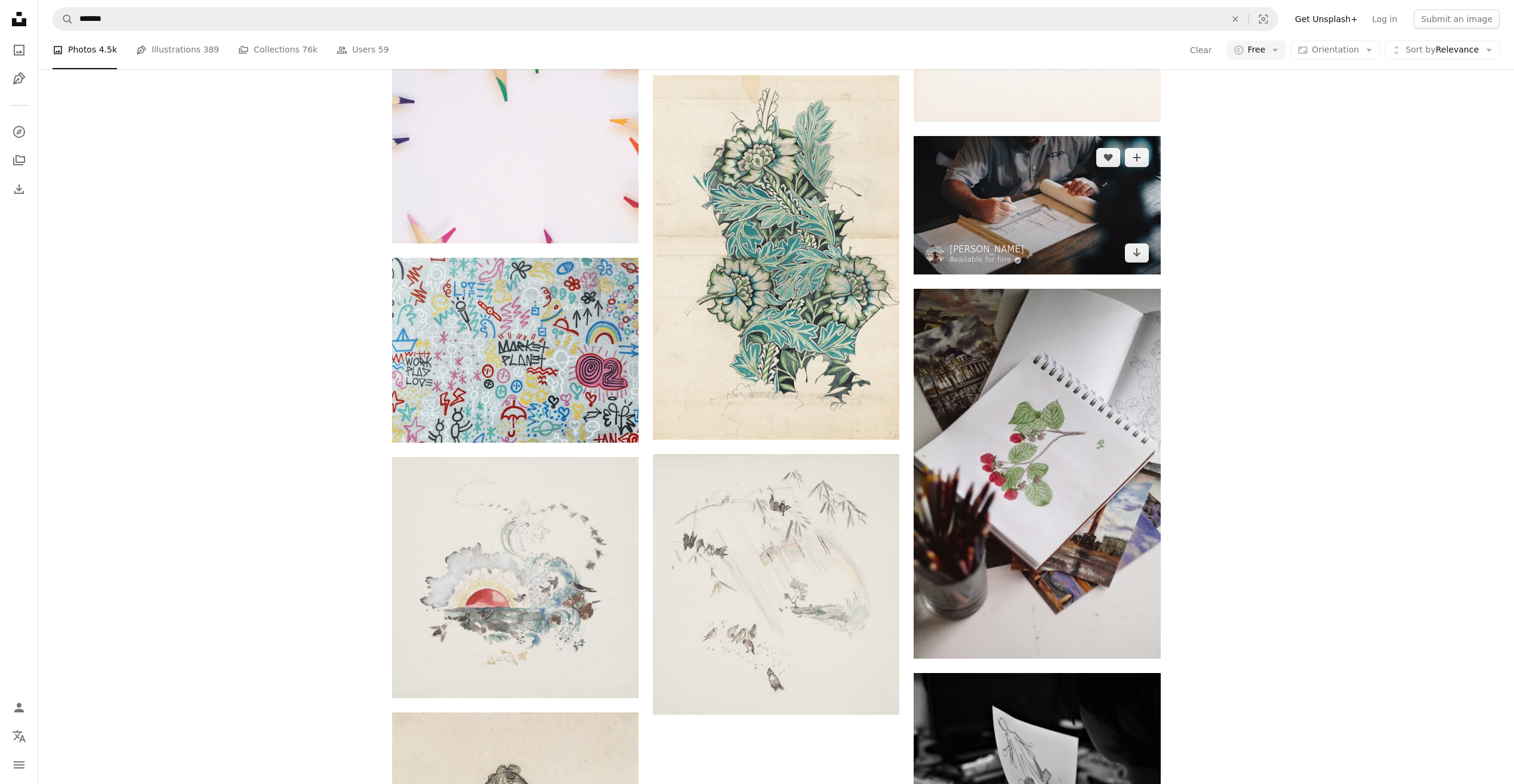
click at [1008, 209] on img at bounding box center [1037, 205] width 246 height 139
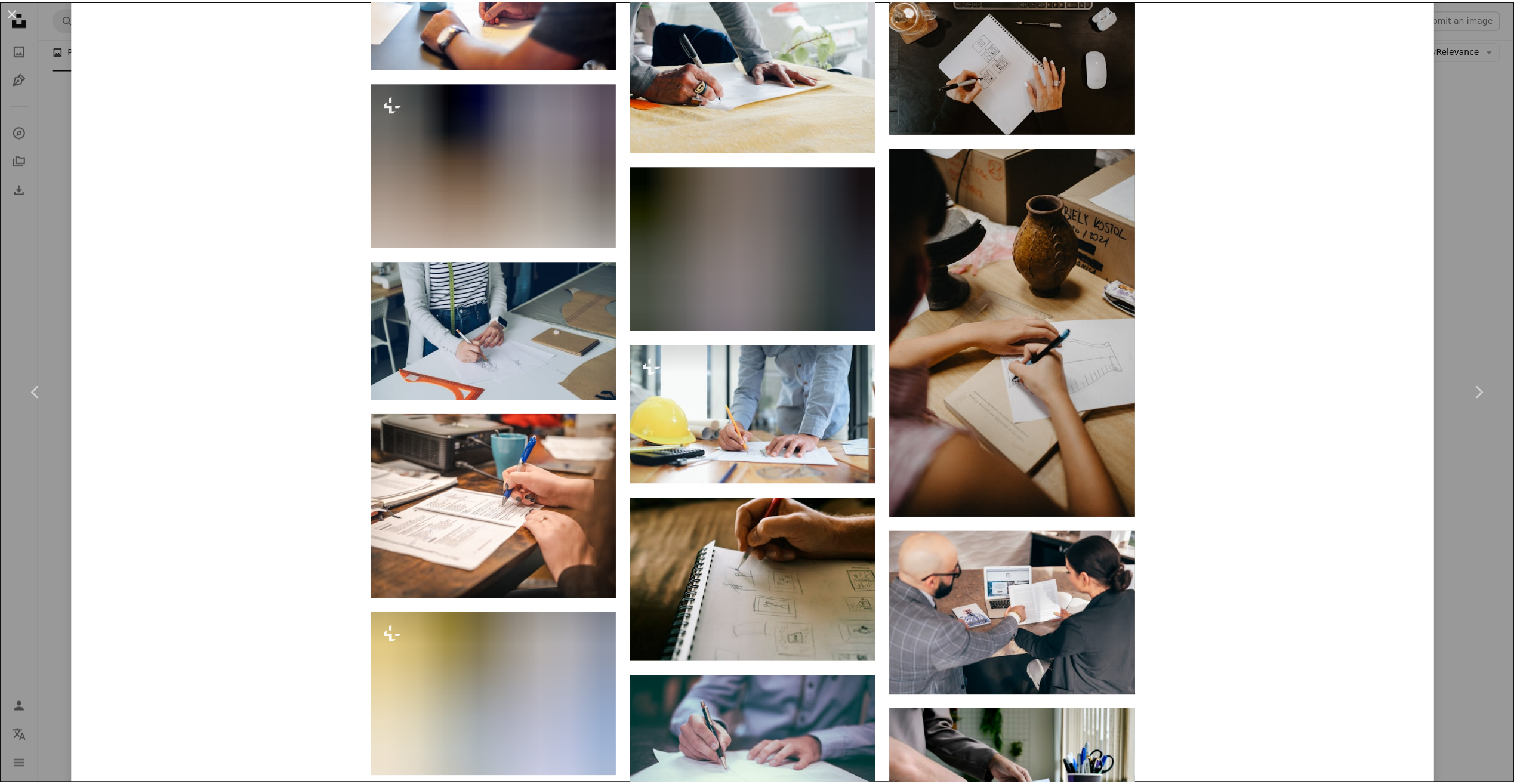
scroll to position [3938, 0]
